Goal: Navigation & Orientation: Find specific page/section

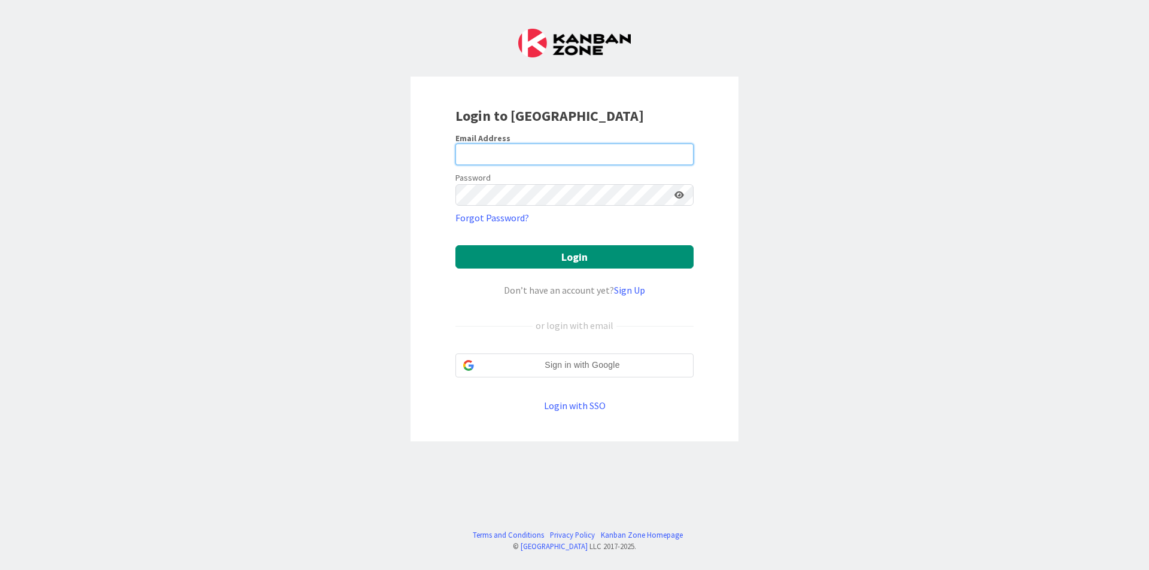
click at [610, 150] on input "email" at bounding box center [574, 155] width 238 height 22
type input "[EMAIL_ADDRESS][DOMAIN_NAME]"
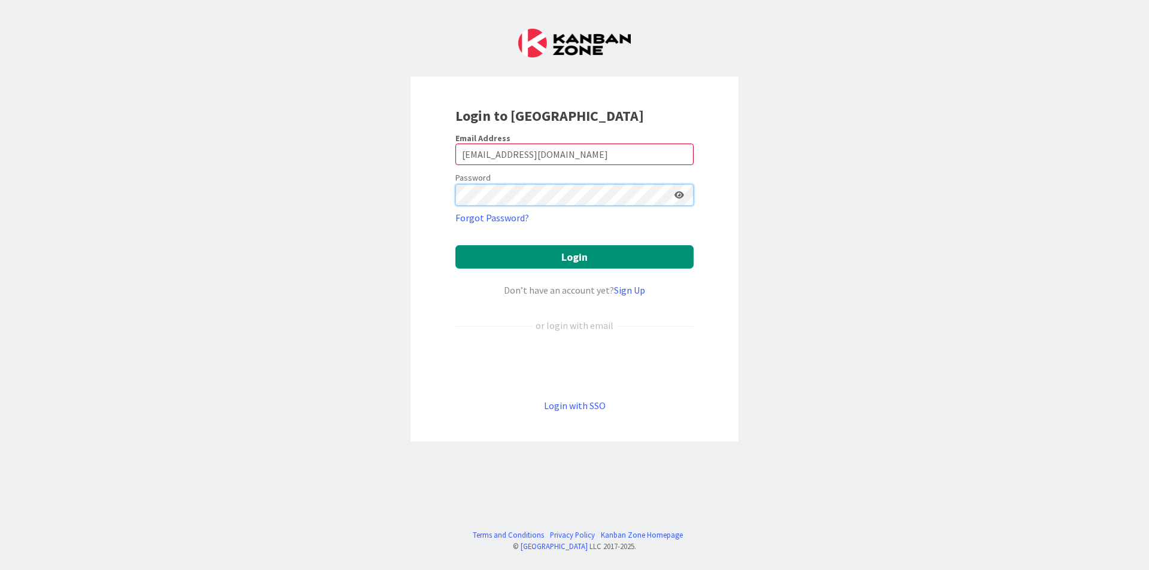
click at [455, 245] on button "Login" at bounding box center [574, 256] width 238 height 23
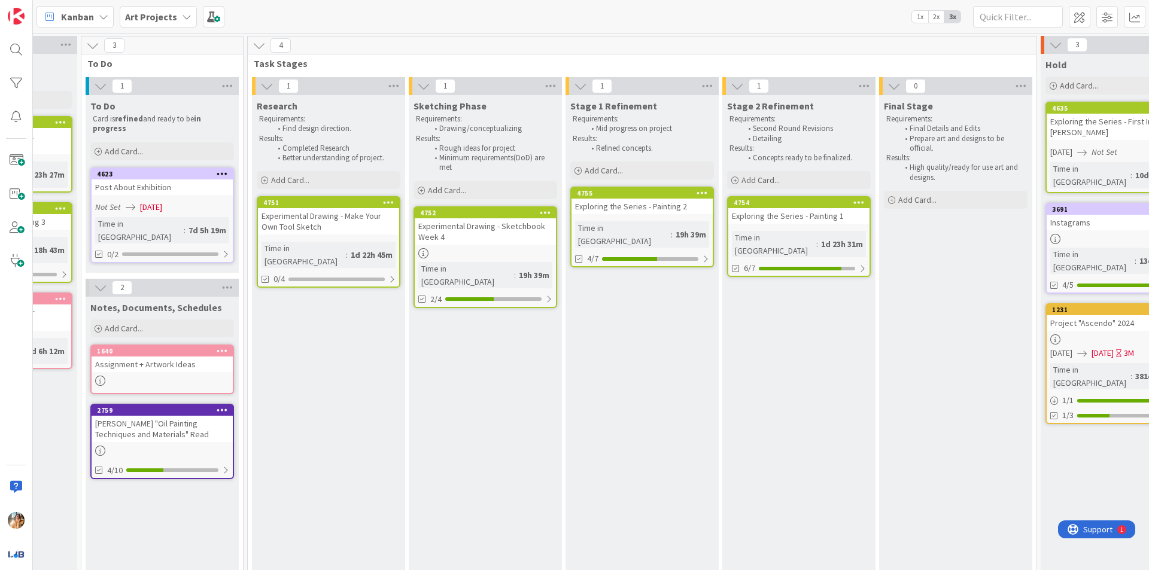
scroll to position [0, 279]
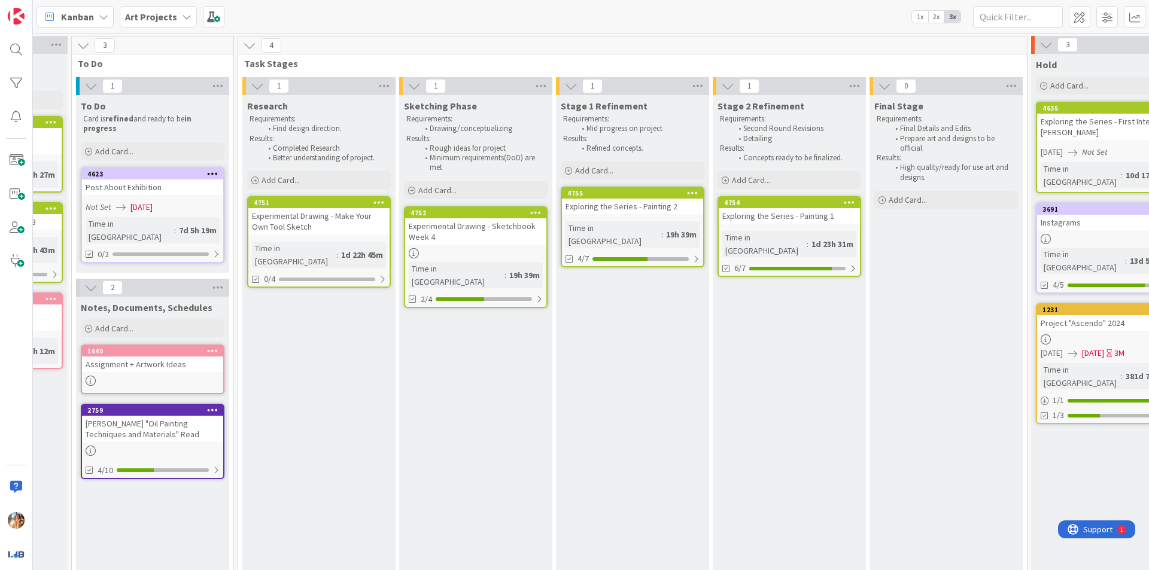
click at [475, 230] on div "Experimental Drawing - Sketchbook Week 4" at bounding box center [475, 231] width 141 height 26
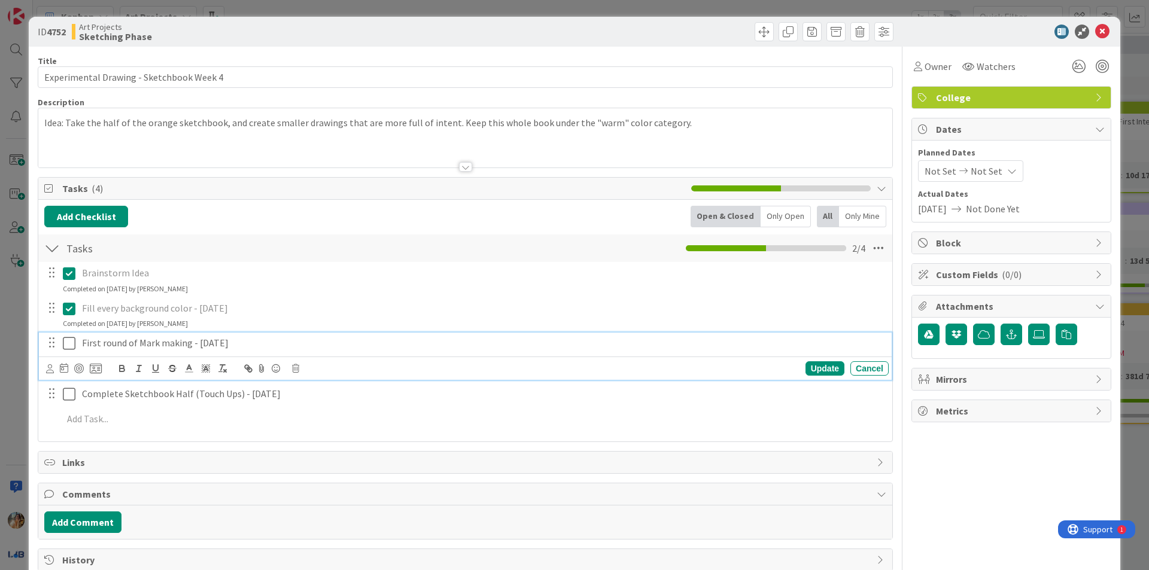
click at [72, 345] on icon at bounding box center [69, 343] width 13 height 14
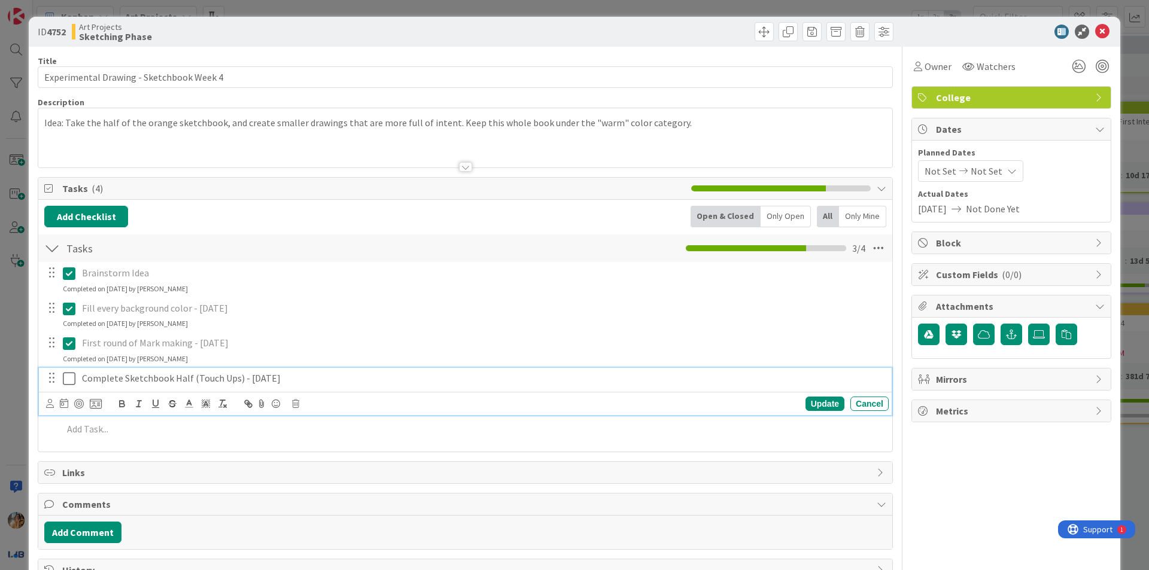
click at [67, 381] on icon at bounding box center [69, 379] width 13 height 14
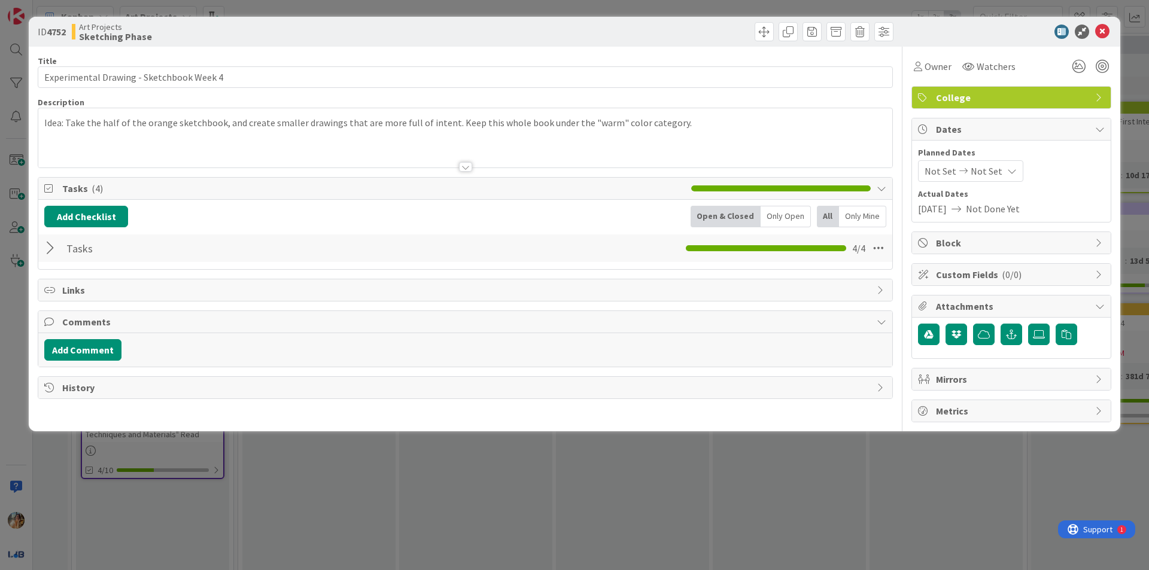
click at [1, 367] on div "ID 4752 Art Projects Sketching Phase Title 40 / 128 Experimental Drawing - Sket…" at bounding box center [574, 285] width 1149 height 570
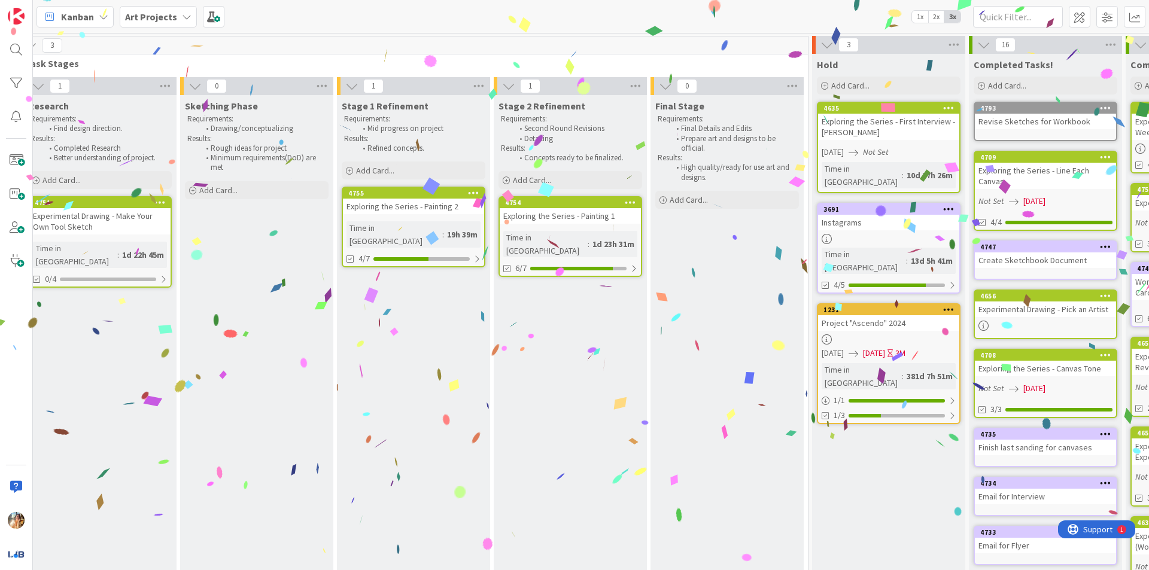
scroll to position [0, 430]
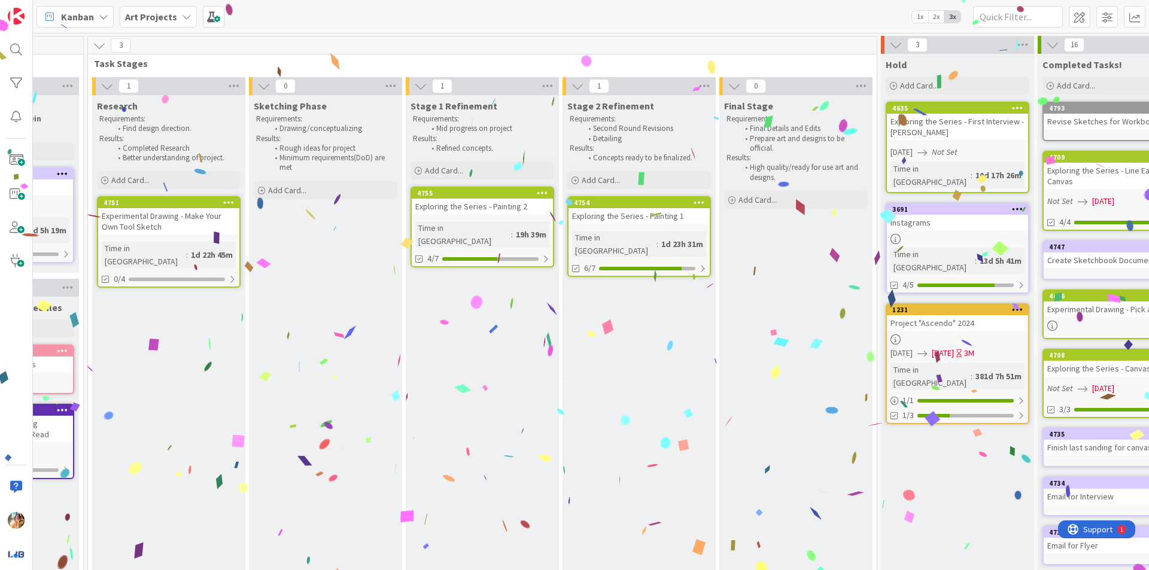
click at [492, 214] on link "4755 Exploring the Series - Painting 2 Time in [GEOGRAPHIC_DATA] : 19h 39m 4/7" at bounding box center [482, 227] width 144 height 81
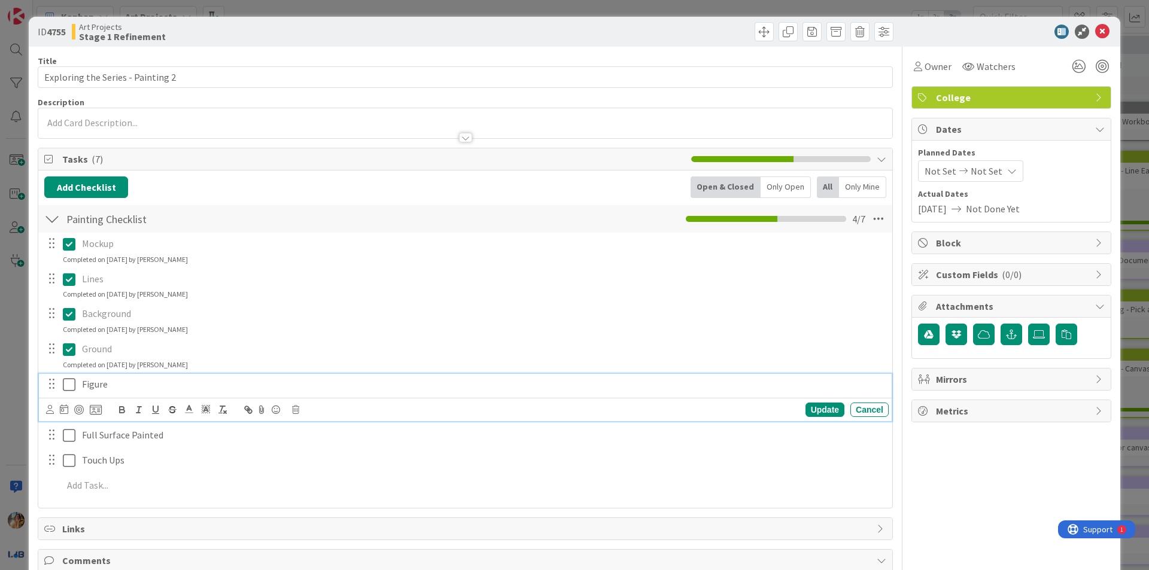
click at [69, 383] on icon at bounding box center [69, 385] width 13 height 14
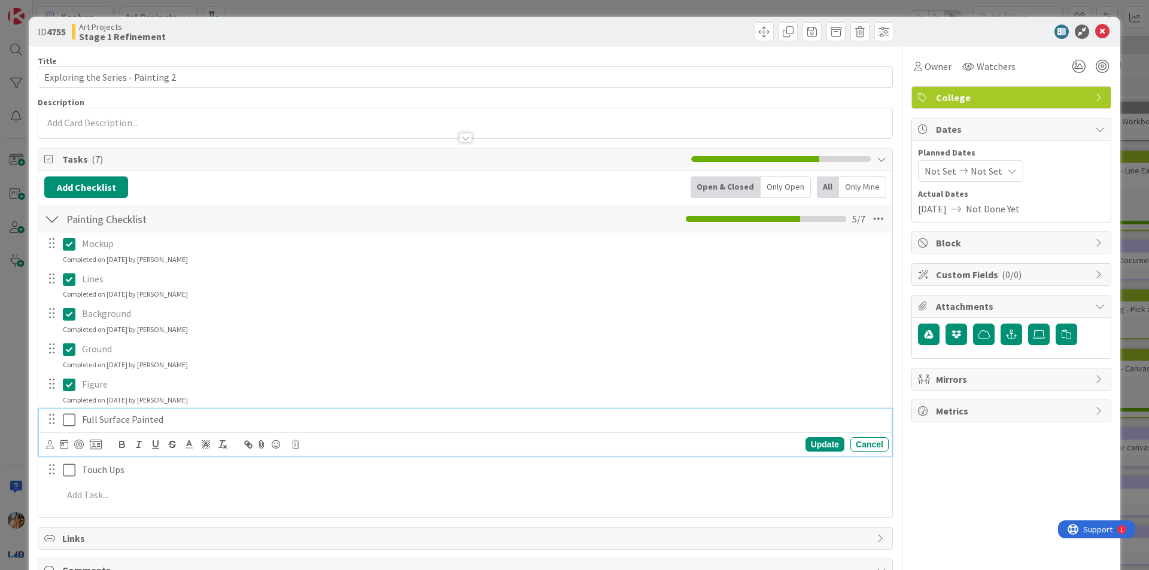
click at [65, 421] on icon at bounding box center [69, 420] width 13 height 14
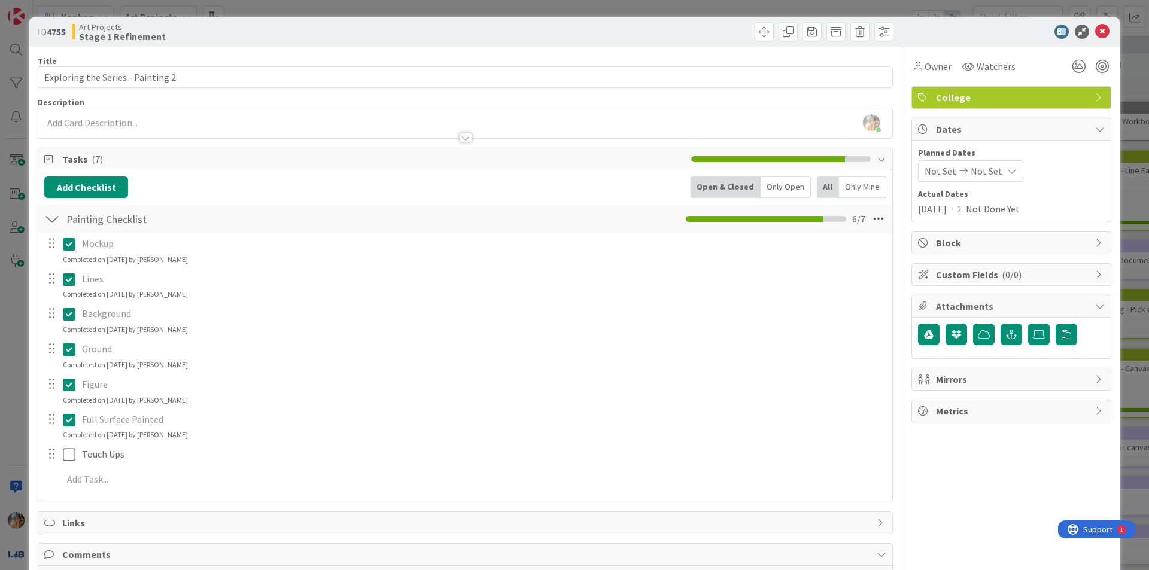
click at [0, 394] on div "ID 4755 Art Projects Stage 1 Refinement Title 33 / 128 Exploring the Series - P…" at bounding box center [574, 285] width 1149 height 570
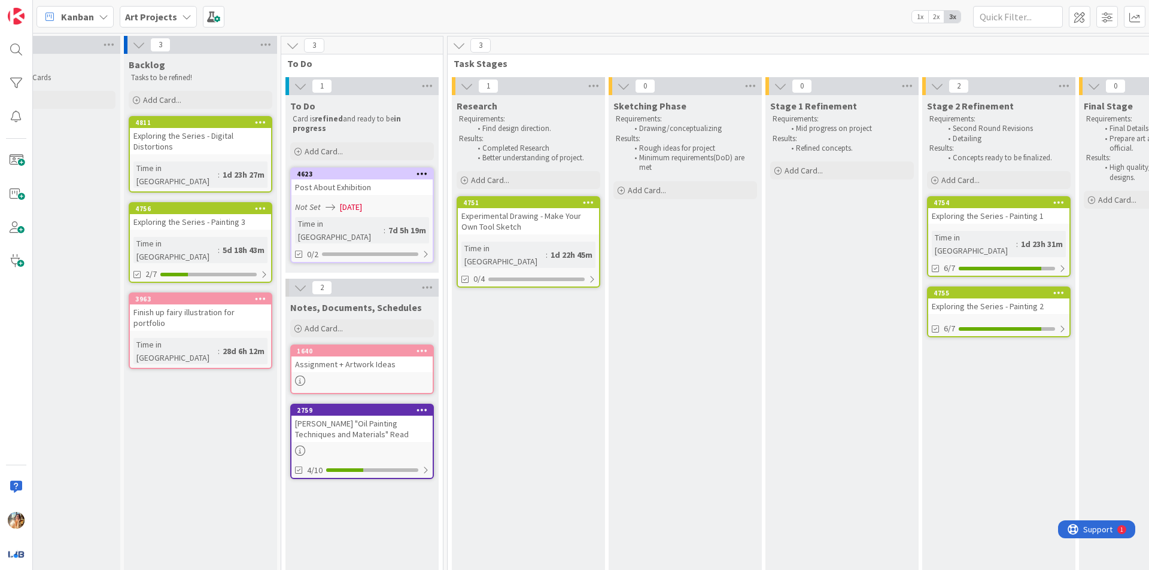
scroll to position [0, 63]
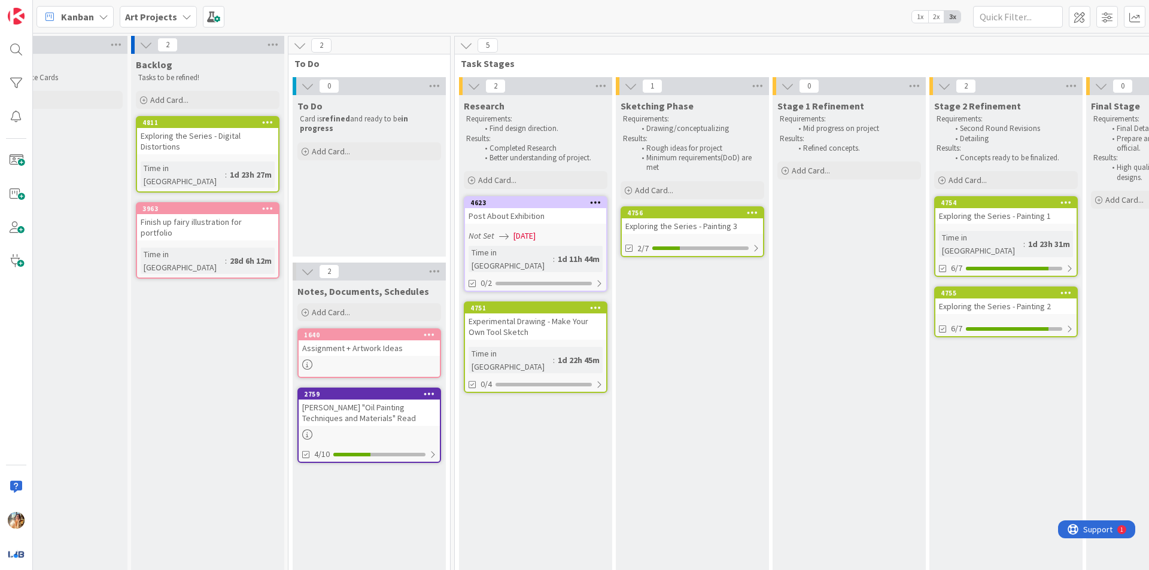
click at [698, 224] on div "Exploring the Series - Painting 3" at bounding box center [692, 226] width 141 height 16
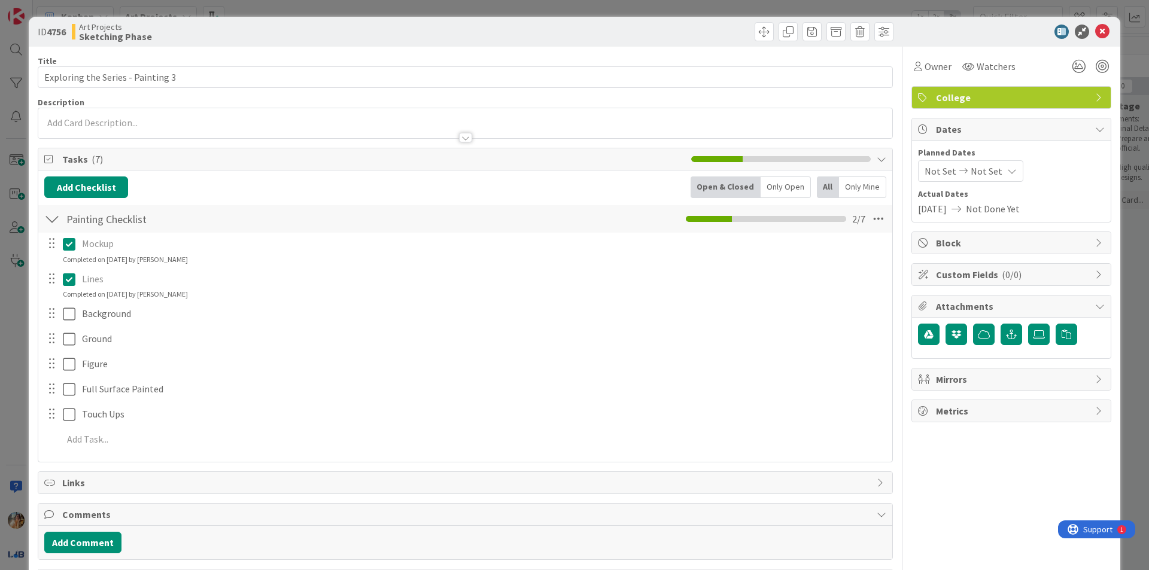
click at [0, 365] on div "ID 4756 Art Projects Sketching Phase Title 33 / 128 Exploring the Series - Pain…" at bounding box center [574, 285] width 1149 height 570
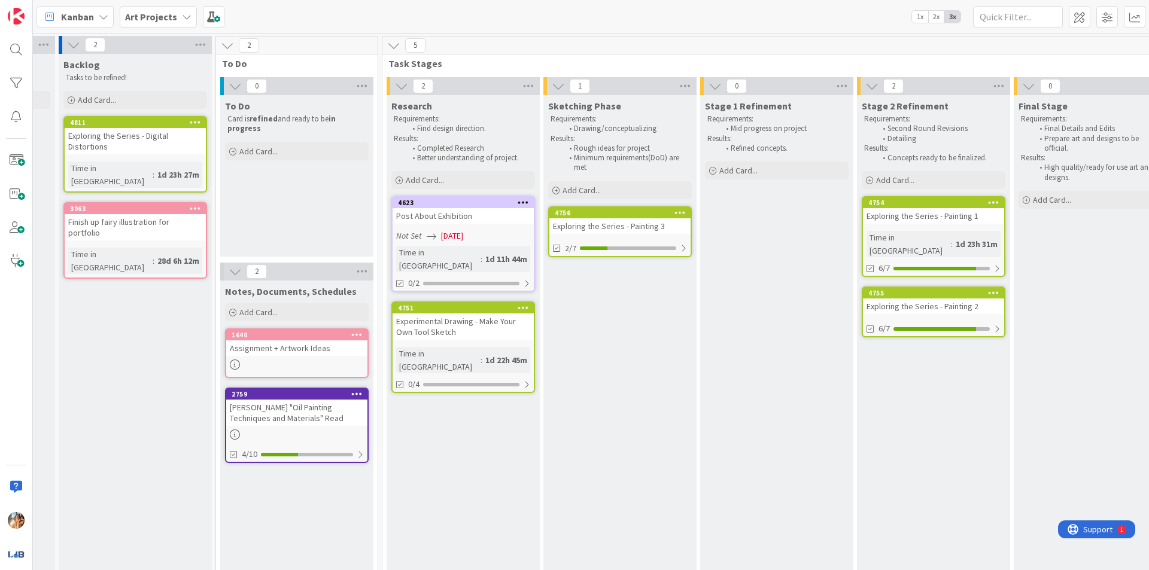
scroll to position [0, 158]
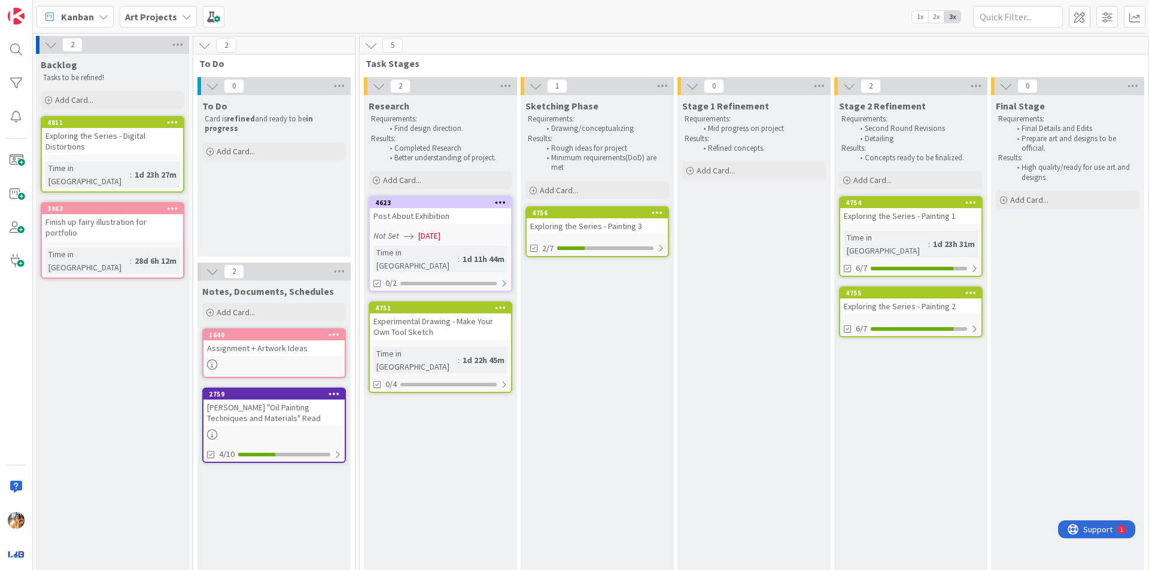
click at [606, 234] on link "4756 Exploring the Series - Painting 3 2/7" at bounding box center [597, 231] width 144 height 51
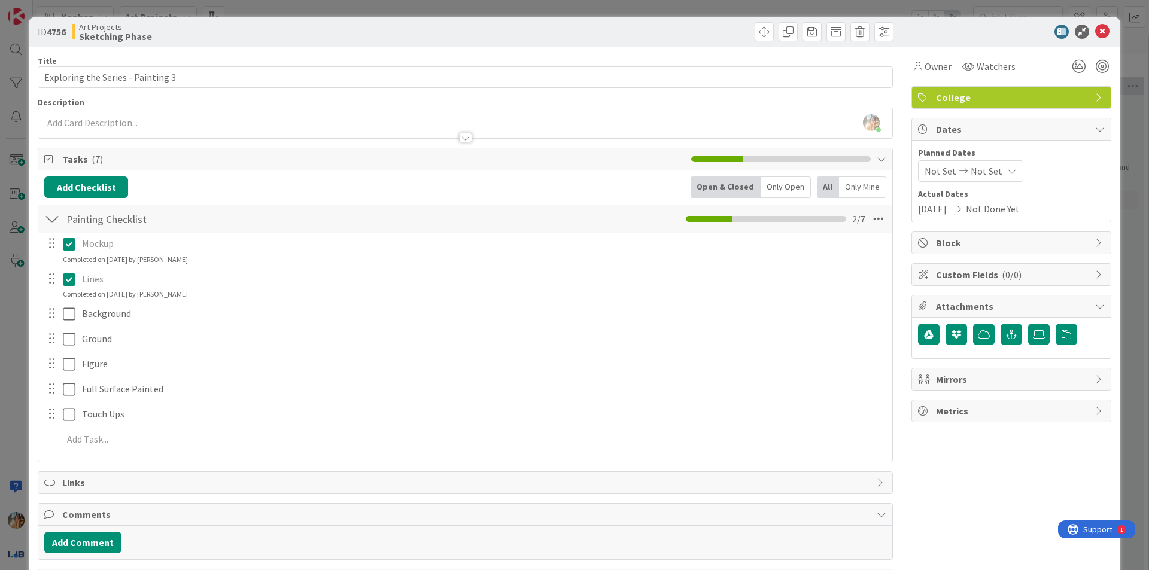
click at [0, 343] on div "ID 4756 Art Projects Sketching Phase Title 33 / 128 Exploring the Series - Pain…" at bounding box center [574, 285] width 1149 height 570
